Goal: Information Seeking & Learning: Learn about a topic

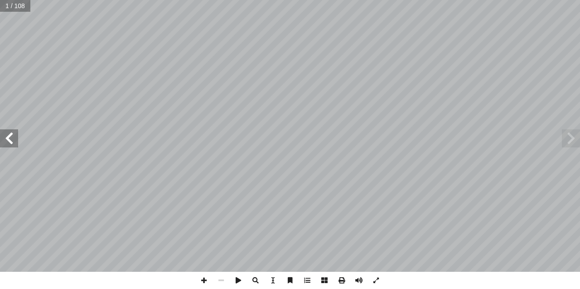
click at [7, 145] on span at bounding box center [9, 138] width 18 height 18
click at [8, 145] on span at bounding box center [9, 138] width 18 height 18
click at [14, 147] on span at bounding box center [9, 138] width 18 height 18
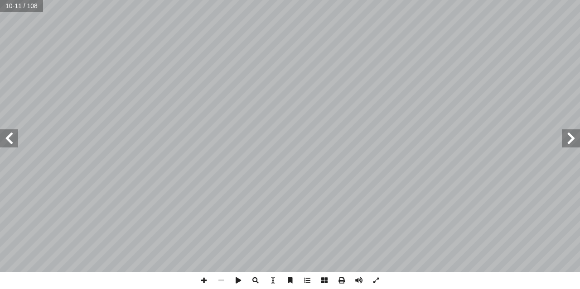
click at [14, 147] on span at bounding box center [9, 138] width 18 height 18
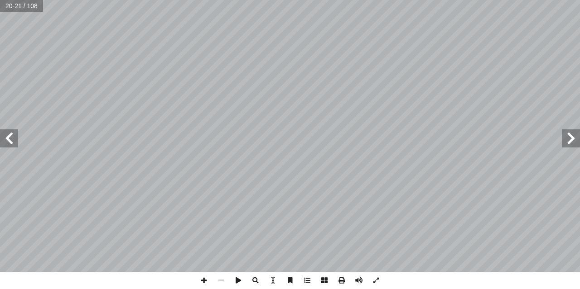
click at [14, 147] on span at bounding box center [9, 138] width 18 height 18
click at [13, 143] on span at bounding box center [9, 138] width 18 height 18
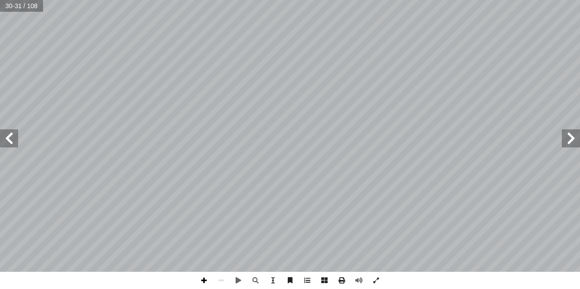
click at [199, 284] on span at bounding box center [203, 280] width 17 height 17
